Goal: Information Seeking & Learning: Learn about a topic

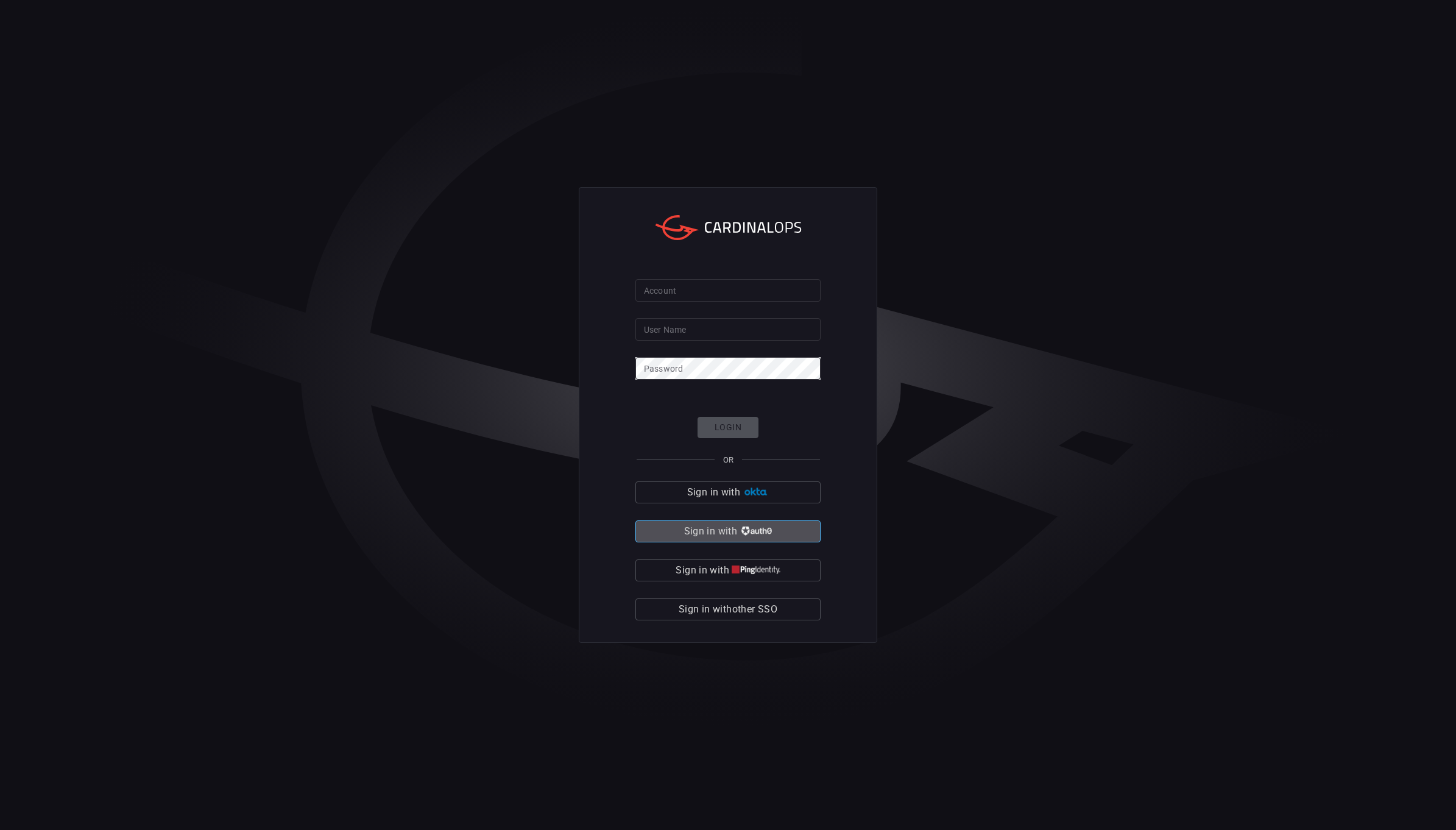
click at [769, 540] on button "Sign in with" at bounding box center [728, 531] width 185 height 22
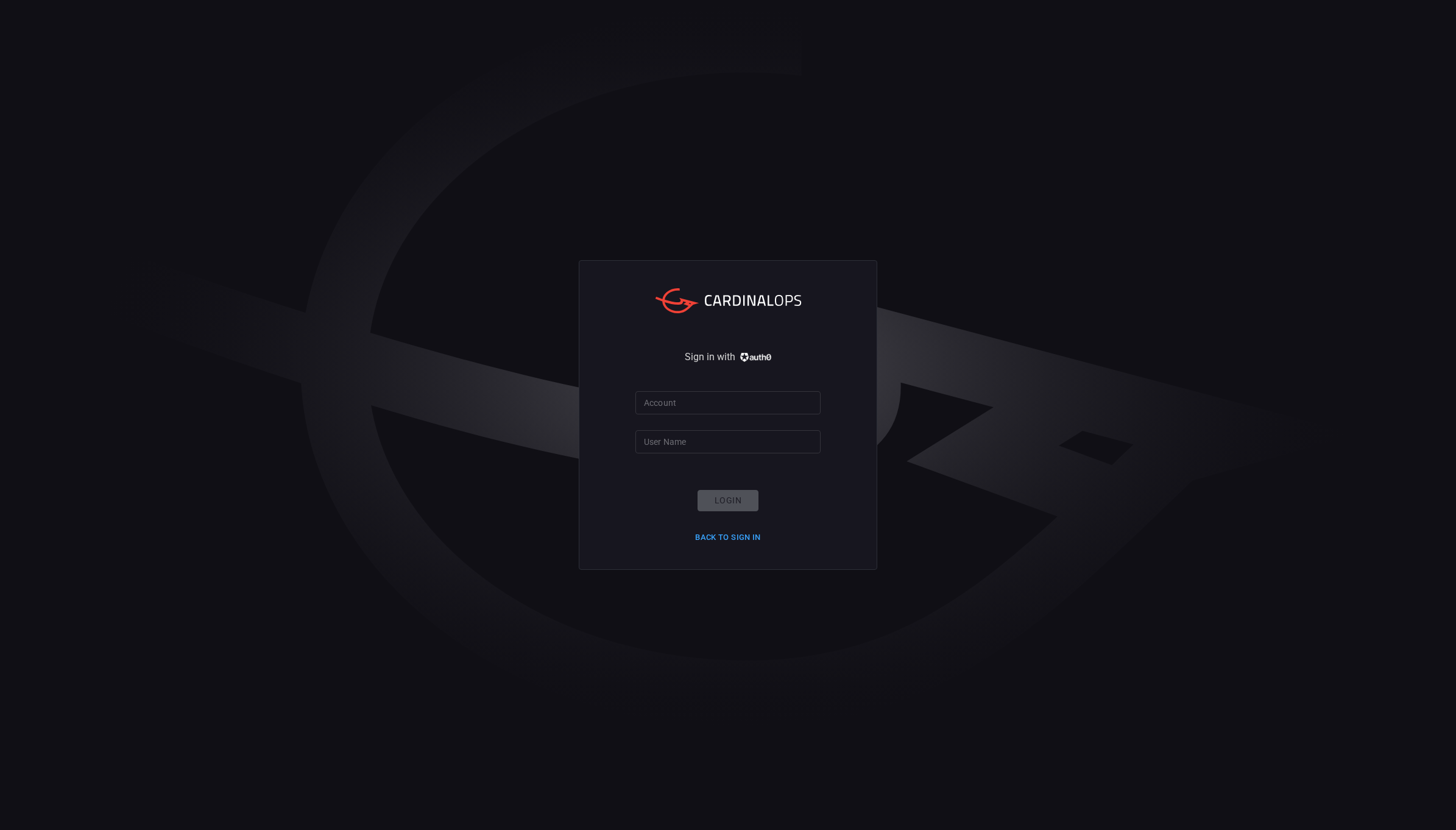
click at [695, 406] on input "Account" at bounding box center [728, 402] width 185 height 23
type input "ropesgray"
type input "rachid.gottih"
click at [732, 507] on button "Login" at bounding box center [728, 500] width 61 height 21
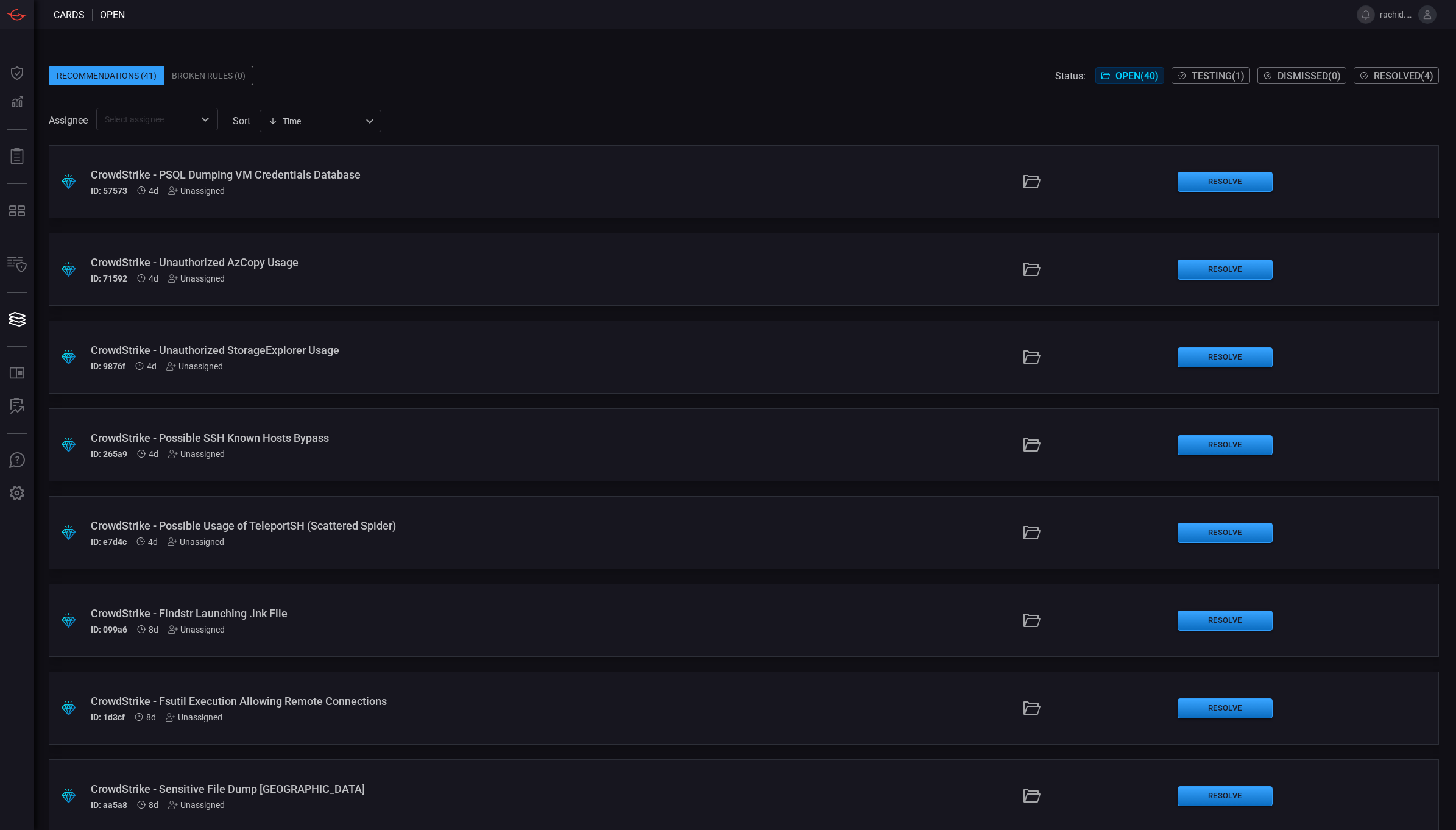
scroll to position [1792, 0]
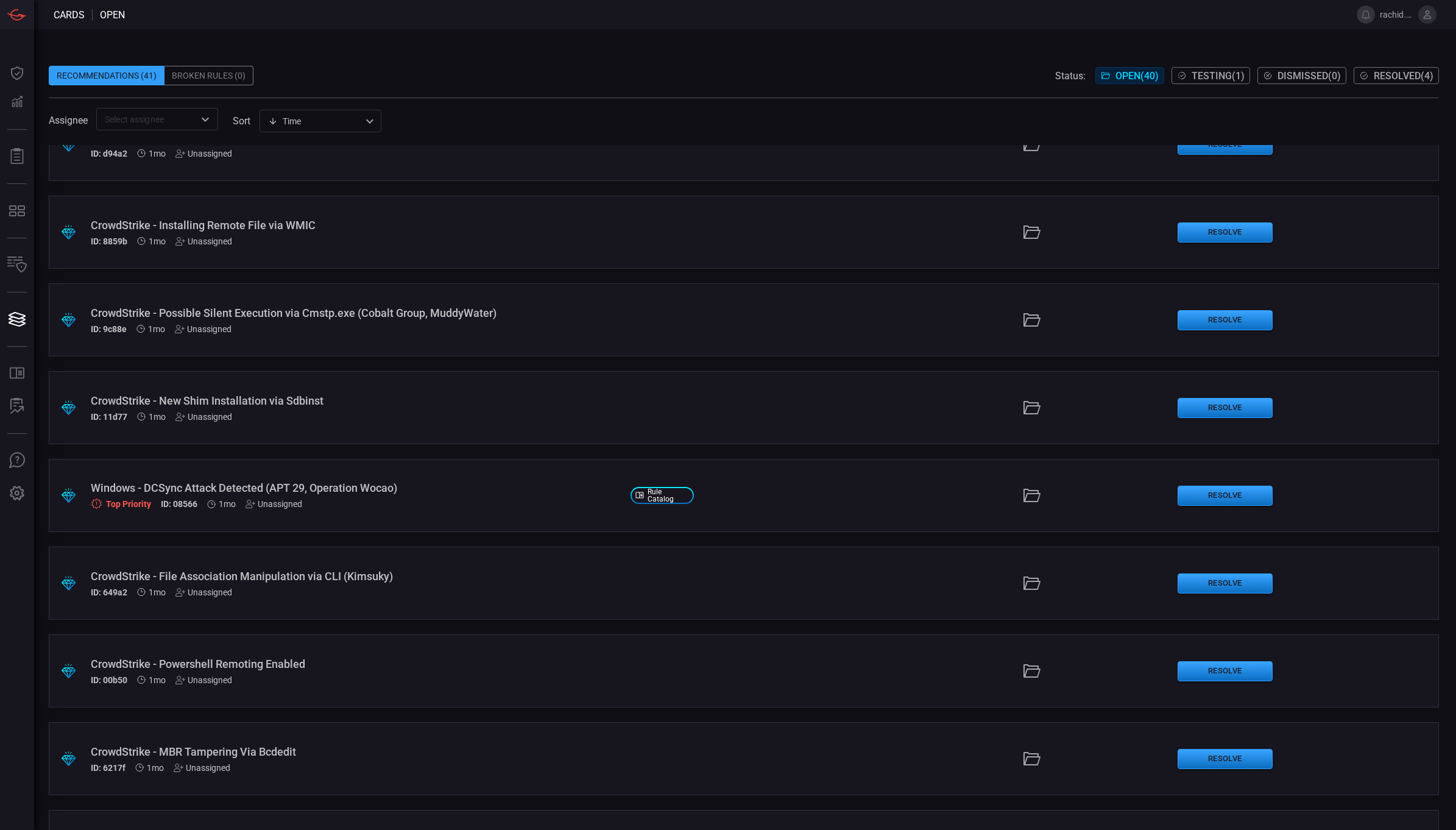
click at [259, 496] on div "Windows - DCSync Attack Detected (APT 29, Operation Wocao) Top Priority ID: 085…" at bounding box center [356, 495] width 530 height 28
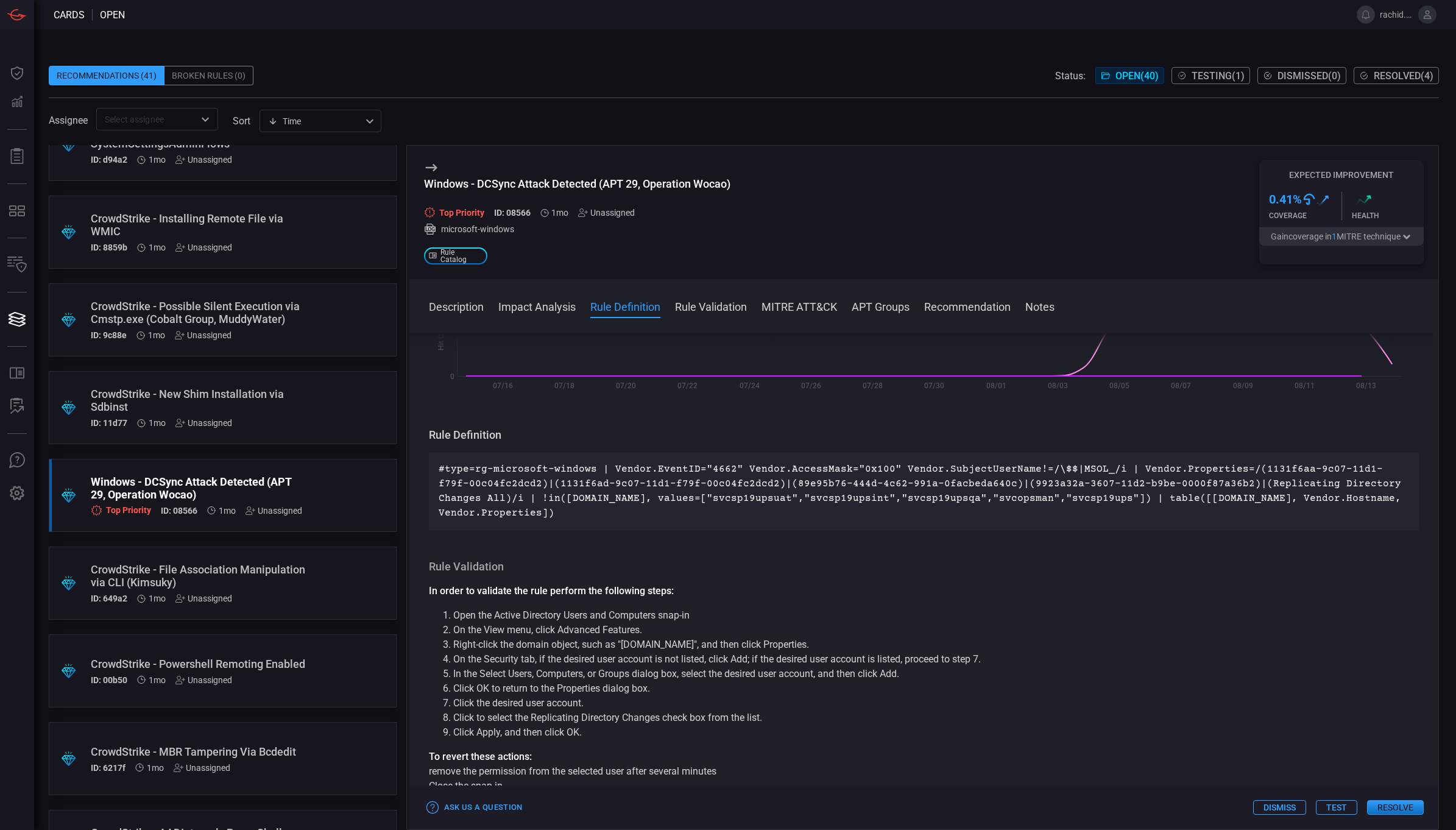
scroll to position [282, 0]
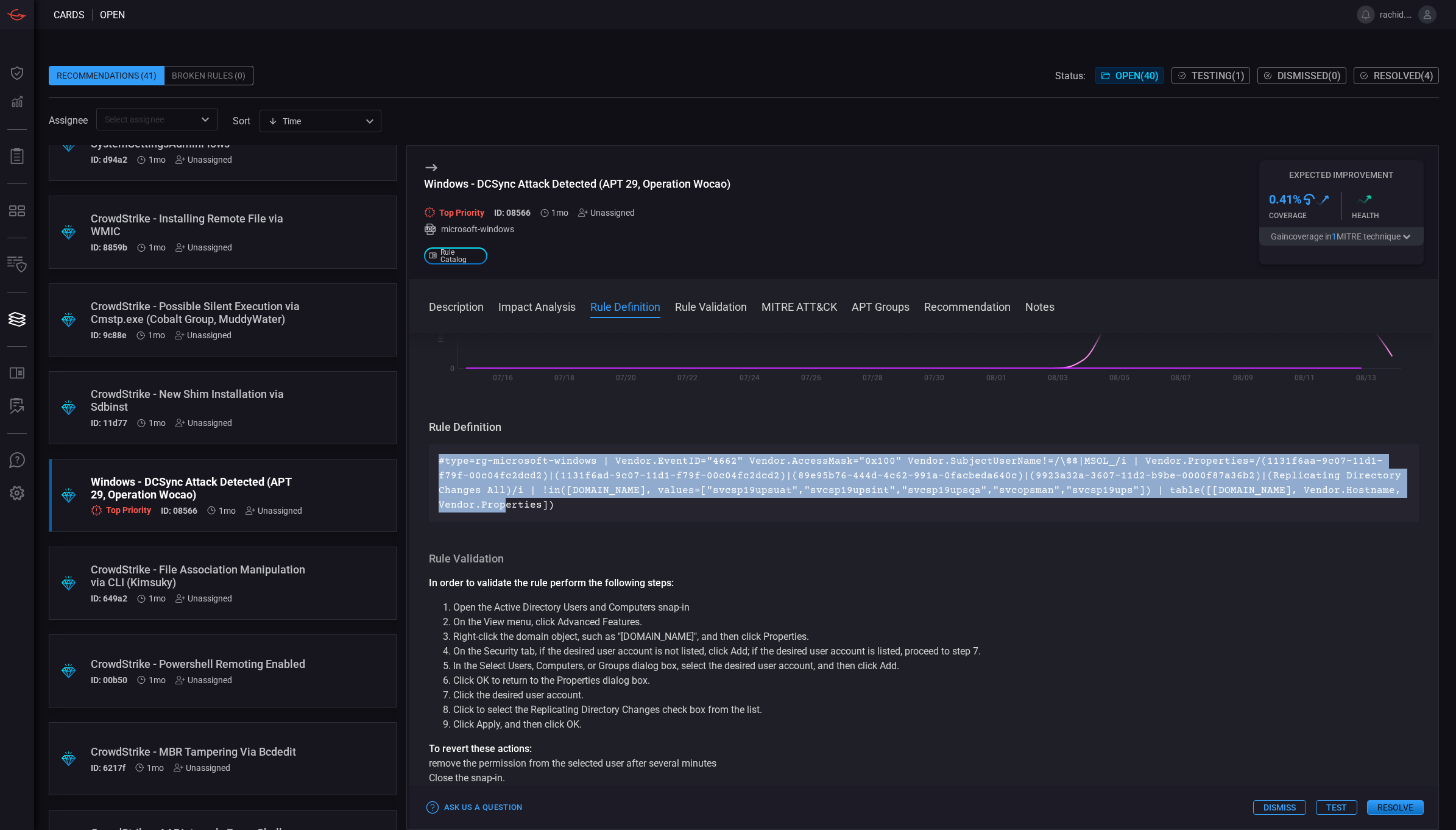
drag, startPoint x: 433, startPoint y: 460, endPoint x: 1391, endPoint y: 485, distance: 958.3
click at [1391, 485] on div "#type=rg-microsoft-windows | Vendor.EventID="4662" Vendor.AccessMask="0x100" Ve…" at bounding box center [924, 483] width 991 height 78
copy p "#type=rg-microsoft-windows | Vendor.EventID="4662" Vendor.AccessMask="0x100" Ve…"
click at [1391, 485] on p "#type=rg-microsoft-windows | Vendor.EventID="4662" Vendor.AccessMask="0x100" Ve…" at bounding box center [924, 483] width 971 height 58
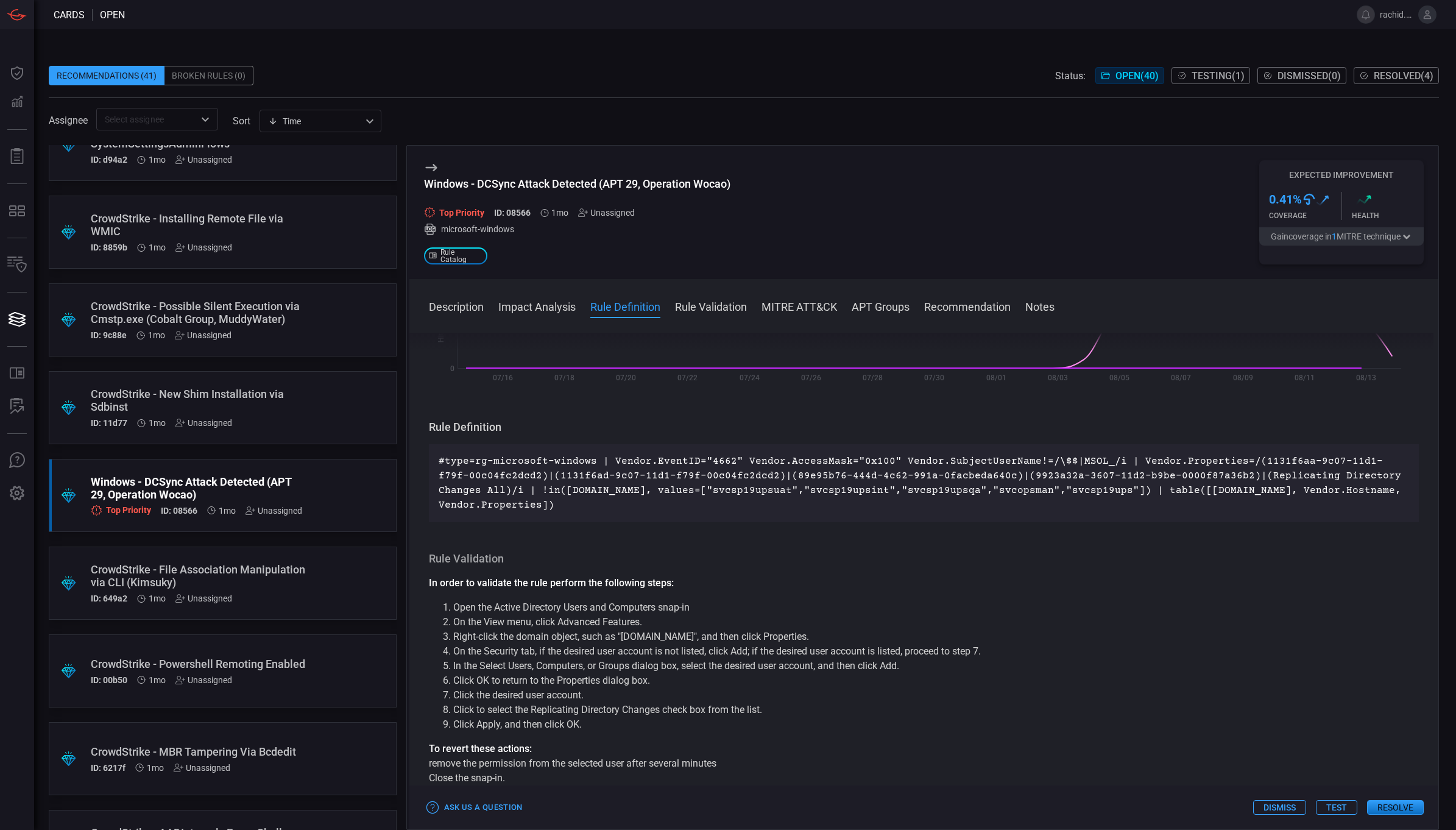
click at [1334, 807] on button "Test" at bounding box center [1337, 807] width 41 height 14
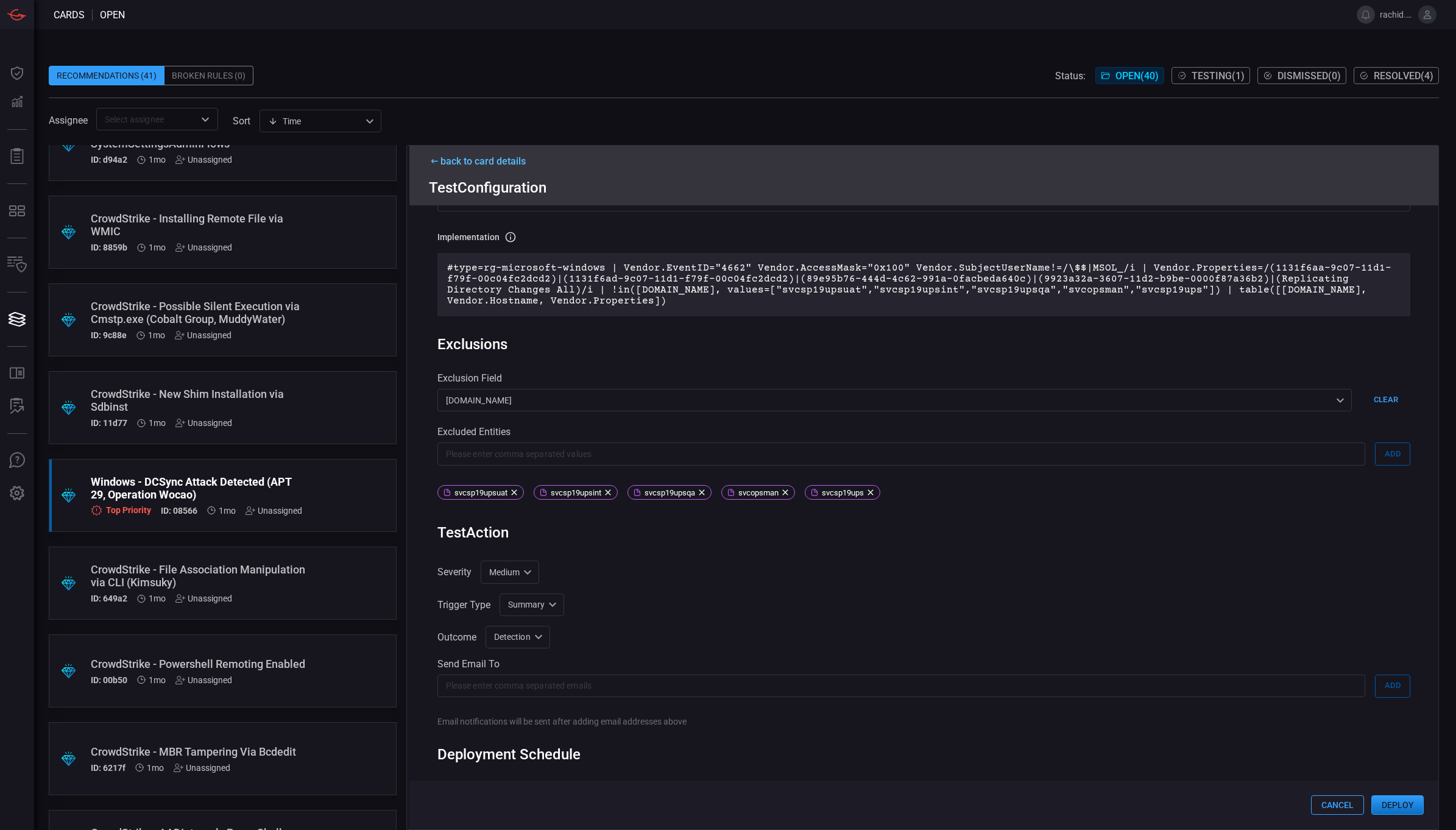
scroll to position [138, 0]
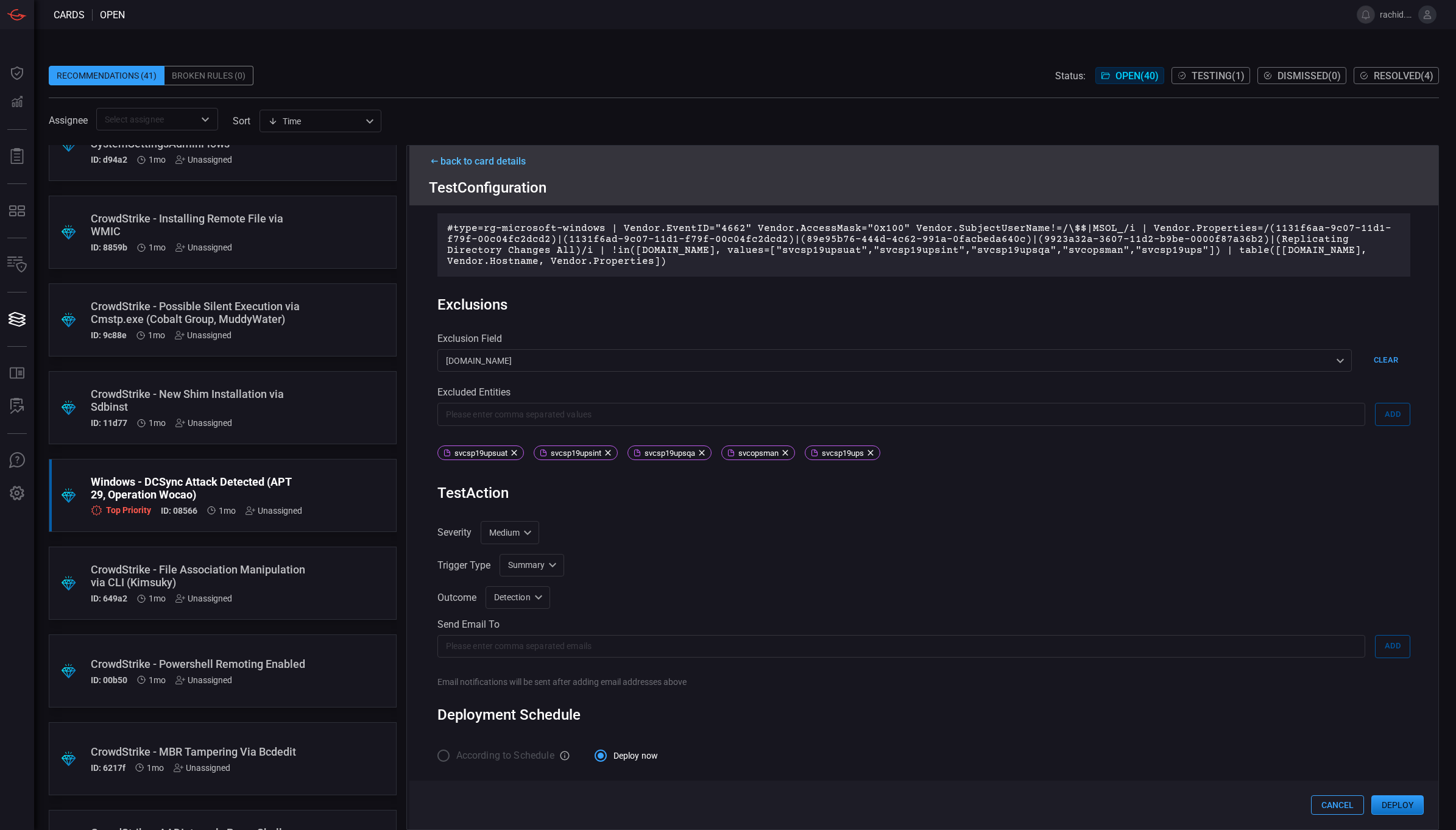
click at [824, 239] on p "#type=rg-microsoft-windows | Vendor.EventID="4662" Vendor.AccessMask="0x100" Ve…" at bounding box center [925, 245] width 954 height 44
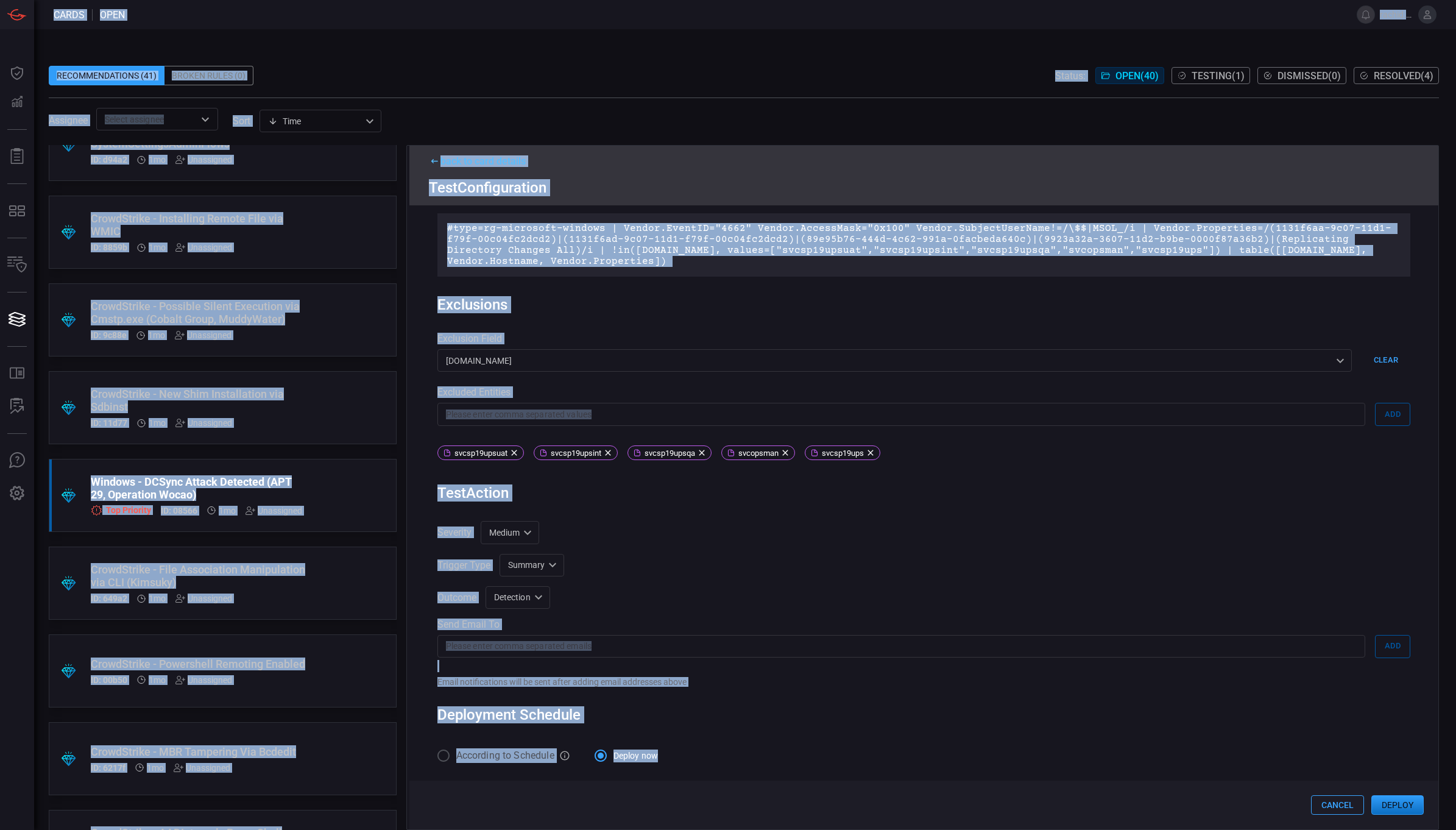
click at [827, 261] on p "#type=rg-microsoft-windows | Vendor.EventID="4662" Vendor.AccessMask="0x100" Ve…" at bounding box center [925, 245] width 954 height 44
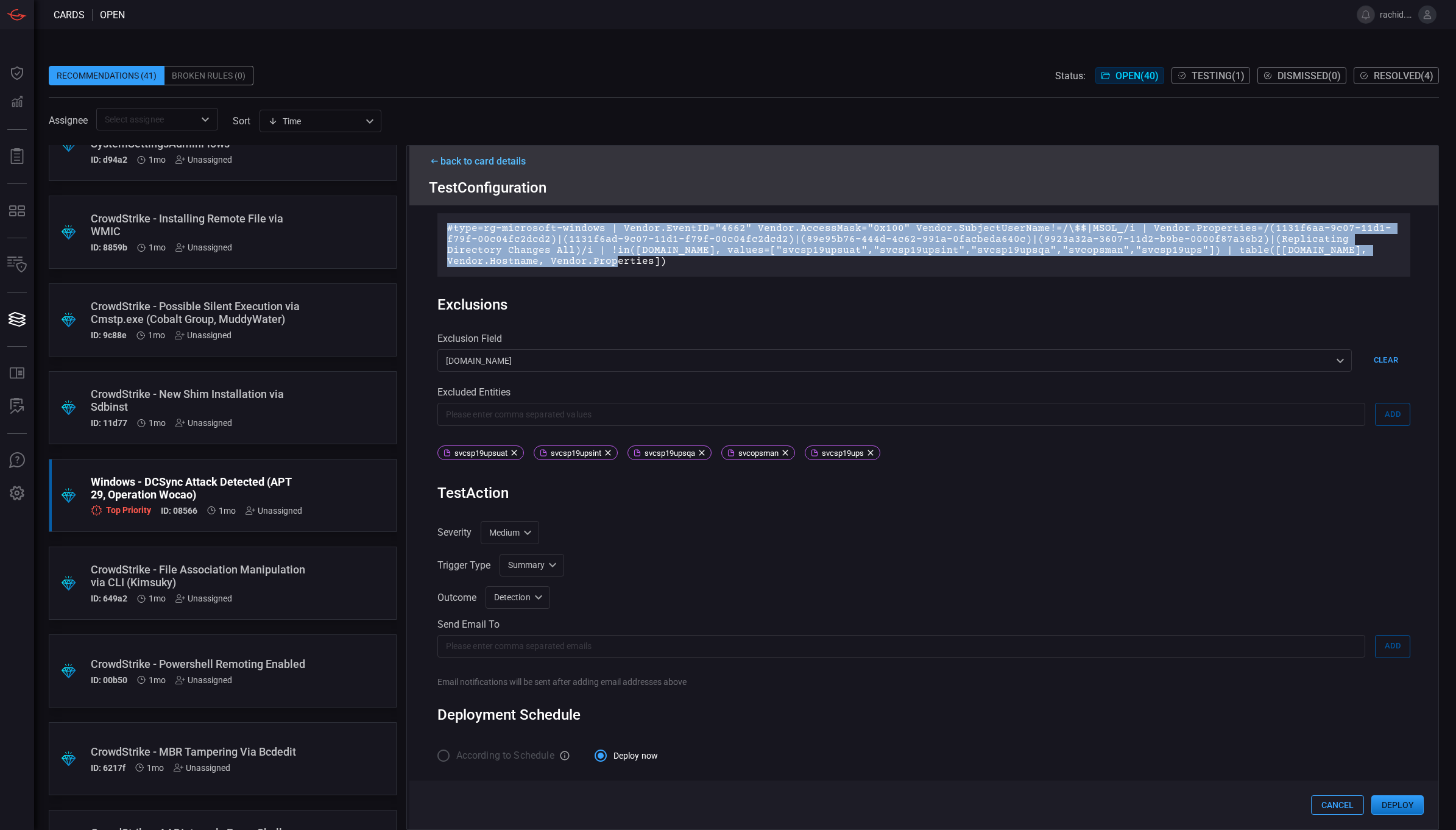
drag, startPoint x: 559, startPoint y: 260, endPoint x: 431, endPoint y: 220, distance: 134.1
click at [431, 220] on div "Rule Details rule Name Name of the rule that will be created in the SIEM. Windo…" at bounding box center [925, 517] width 1030 height 624
copy p "#type=rg-microsoft-windows | Vendor.EventID="4662" Vendor.AccessMask="0x100" Ve…"
